Goal: Task Accomplishment & Management: Complete application form

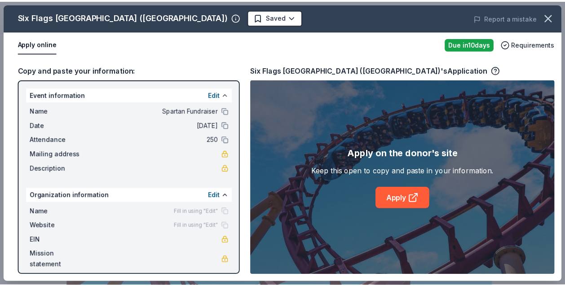
scroll to position [17, 0]
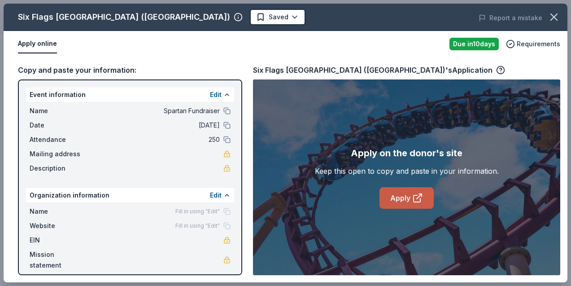
click at [412, 191] on link "Apply" at bounding box center [407, 198] width 54 height 22
click at [399, 202] on link "Apply" at bounding box center [407, 198] width 54 height 22
click at [558, 14] on icon "button" at bounding box center [554, 17] width 13 height 13
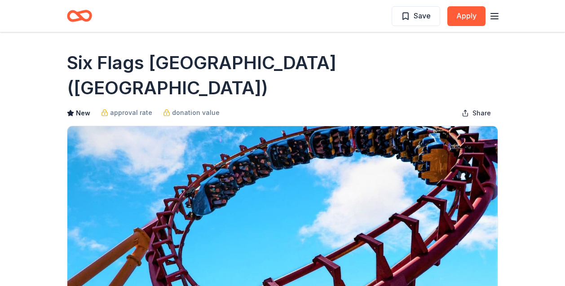
click at [85, 13] on icon "Home" at bounding box center [79, 15] width 25 height 21
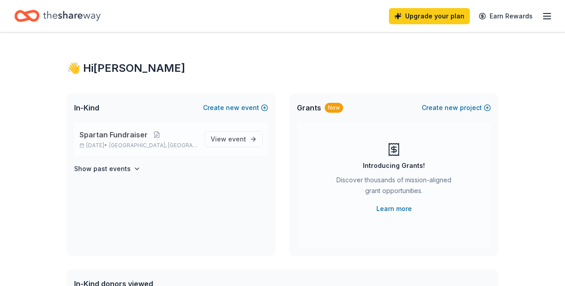
click at [101, 131] on span "Spartan Fundraiser" at bounding box center [113, 134] width 68 height 11
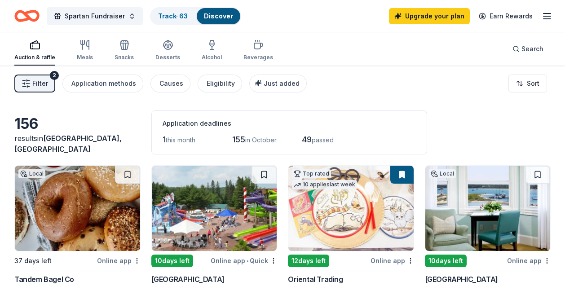
click at [47, 86] on span "Filter" at bounding box center [40, 83] width 16 height 11
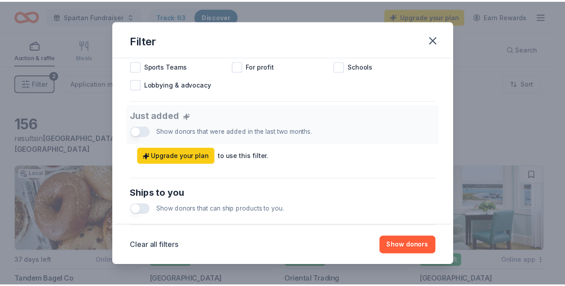
scroll to position [484, 0]
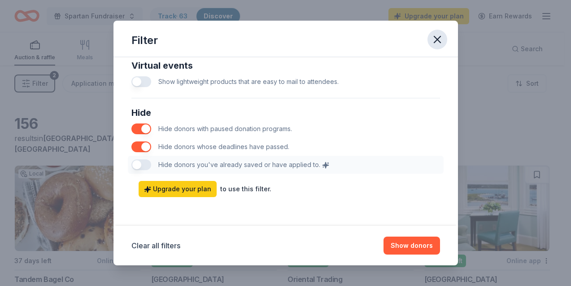
click at [437, 42] on icon "button" at bounding box center [437, 39] width 13 height 13
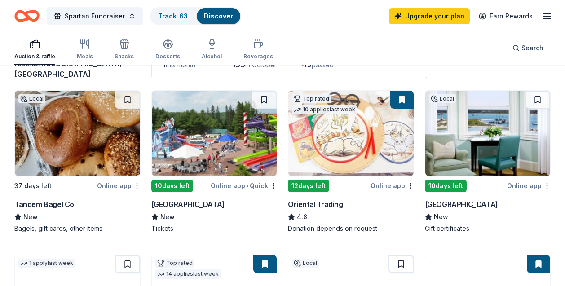
scroll to position [93, 0]
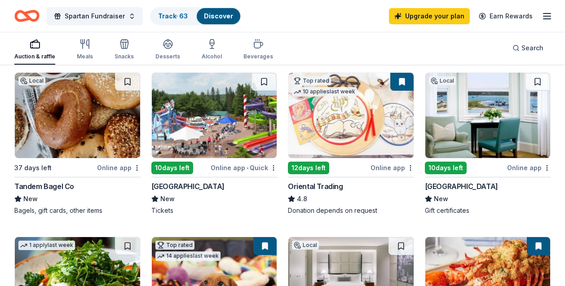
click at [185, 188] on div "Santa's Village" at bounding box center [187, 186] width 73 height 11
click at [62, 129] on img at bounding box center [77, 115] width 125 height 85
click at [361, 121] on img at bounding box center [350, 115] width 125 height 85
click at [490, 132] on img at bounding box center [487, 115] width 125 height 85
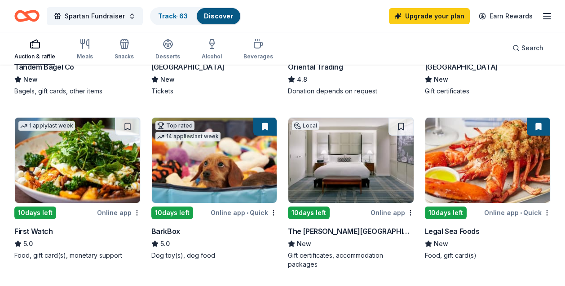
scroll to position [213, 0]
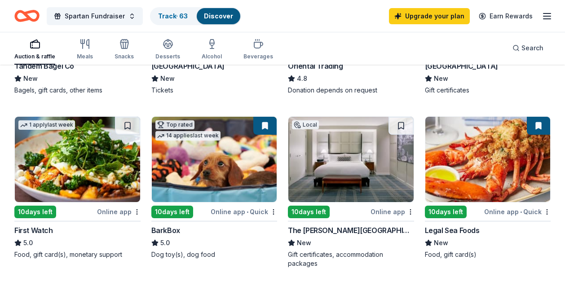
click at [232, 149] on img at bounding box center [214, 159] width 125 height 85
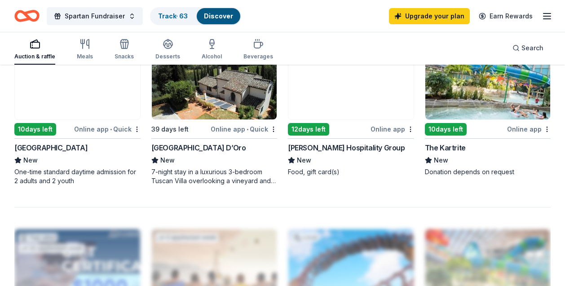
scroll to position [0, 0]
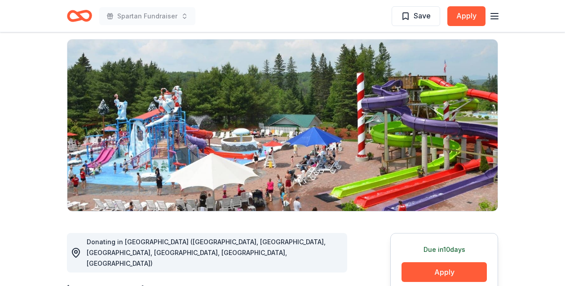
scroll to position [210, 0]
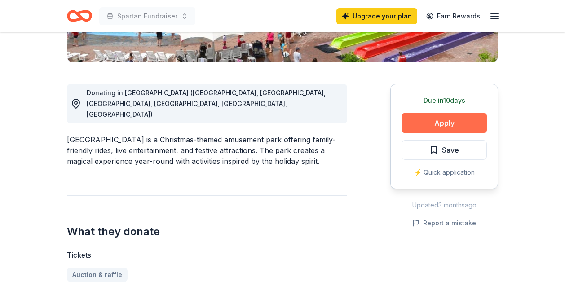
click at [444, 118] on button "Apply" at bounding box center [443, 123] width 85 height 20
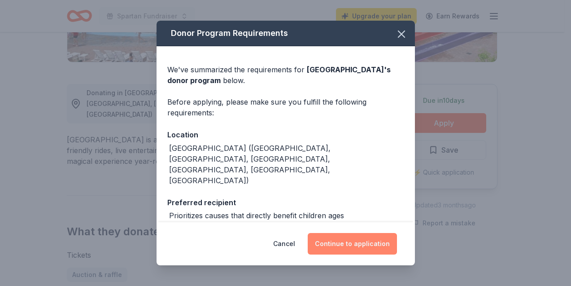
click at [352, 245] on button "Continue to application" at bounding box center [352, 244] width 89 height 22
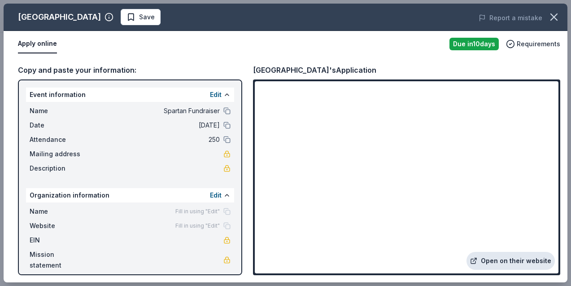
click at [505, 262] on link "Open on their website" at bounding box center [511, 261] width 88 height 18
click at [553, 22] on icon "button" at bounding box center [554, 17] width 13 height 13
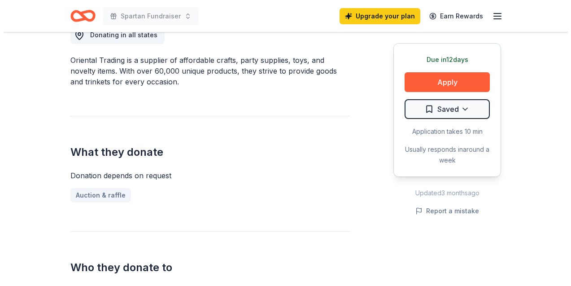
scroll to position [296, 0]
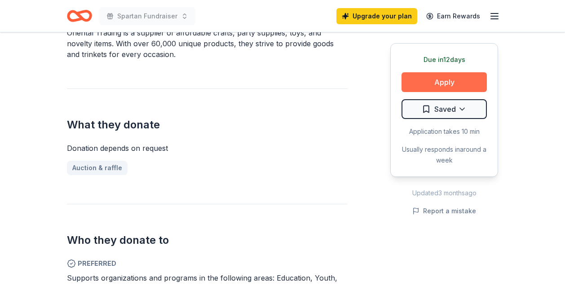
click at [438, 84] on button "Apply" at bounding box center [443, 82] width 85 height 20
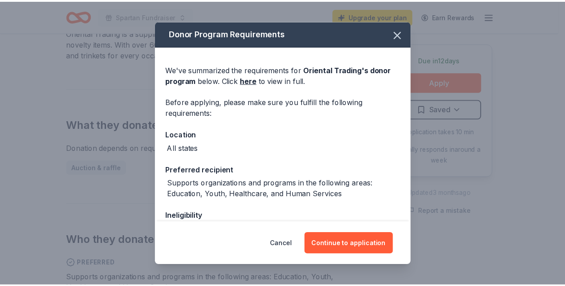
scroll to position [106, 0]
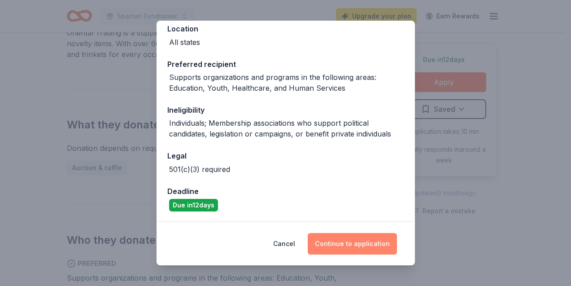
click at [358, 250] on button "Continue to application" at bounding box center [352, 244] width 89 height 22
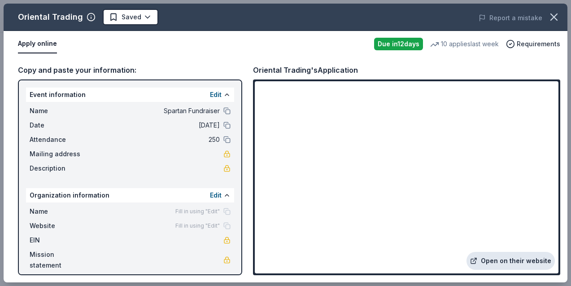
click at [521, 263] on link "Open on their website" at bounding box center [511, 261] width 88 height 18
click at [550, 16] on icon "button" at bounding box center [554, 17] width 13 height 13
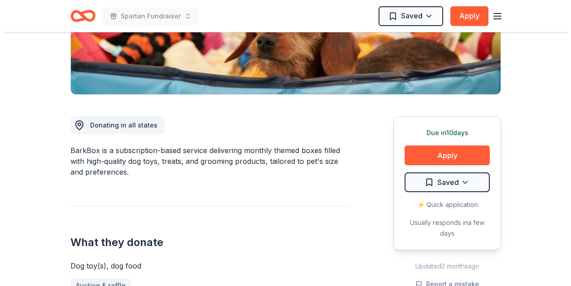
scroll to position [215, 0]
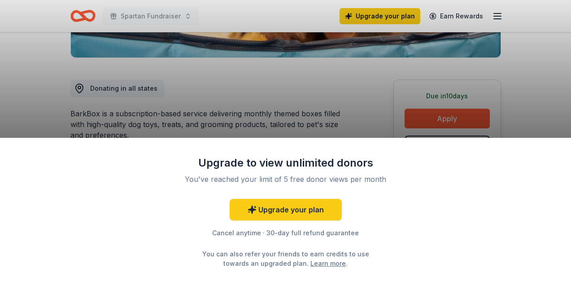
click at [433, 112] on div "Upgrade to view unlimited donors You've reached your limit of 5 free donor view…" at bounding box center [285, 143] width 571 height 286
click at [432, 113] on div "Upgrade to view unlimited donors You've reached your limit of 5 free donor view…" at bounding box center [285, 143] width 571 height 286
